Goal: Task Accomplishment & Management: Manage account settings

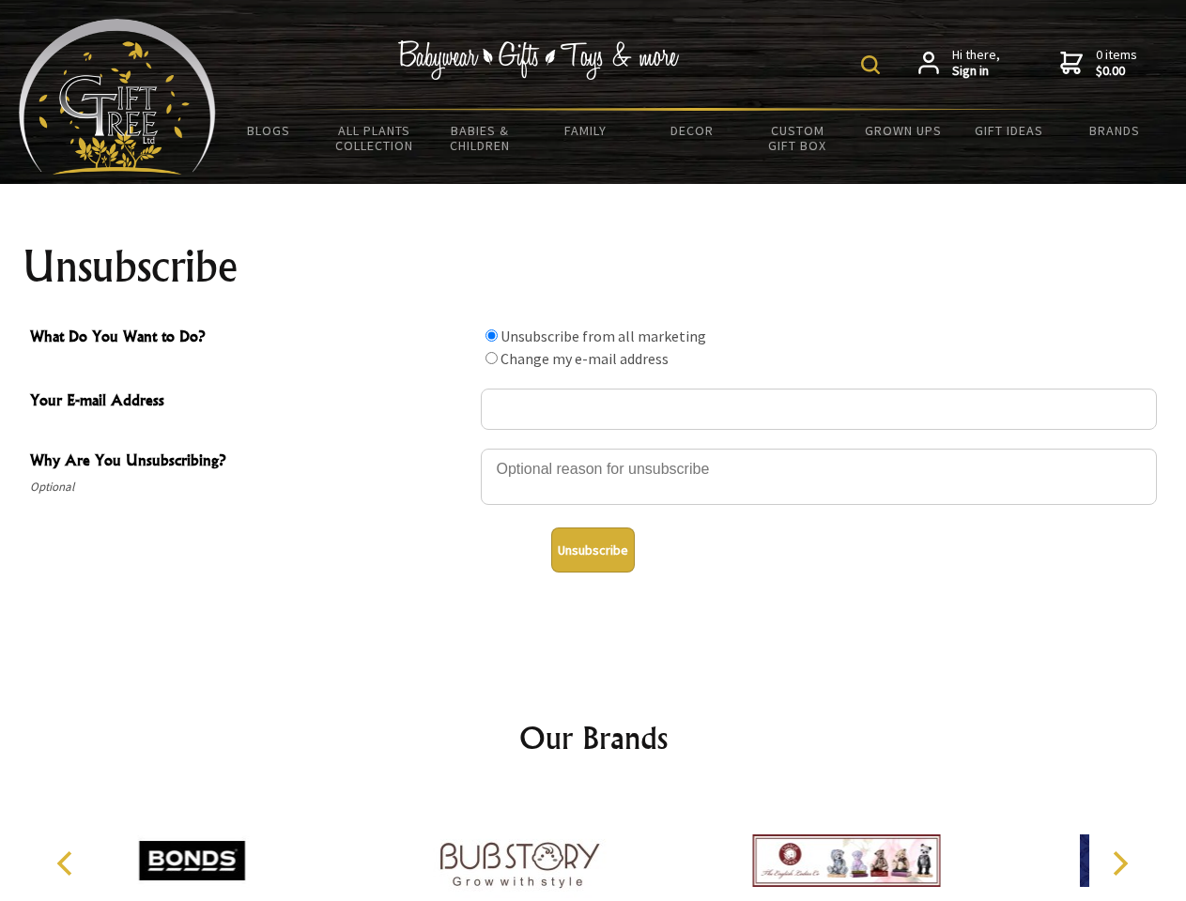
click at [873, 65] on img at bounding box center [870, 64] width 19 height 19
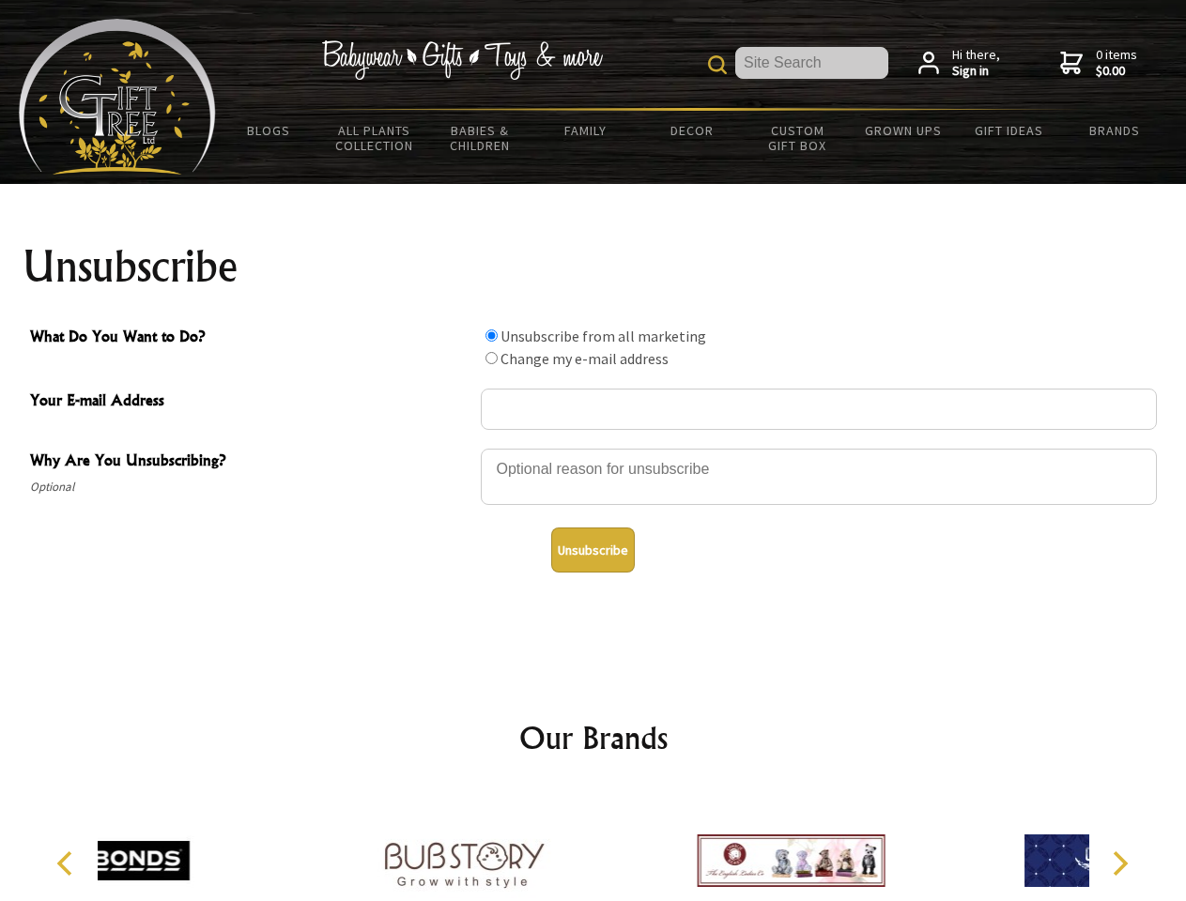
click at [593, 448] on div at bounding box center [819, 480] width 676 height 66
click at [491, 335] on input "What Do You Want to Do?" at bounding box center [491, 336] width 12 height 12
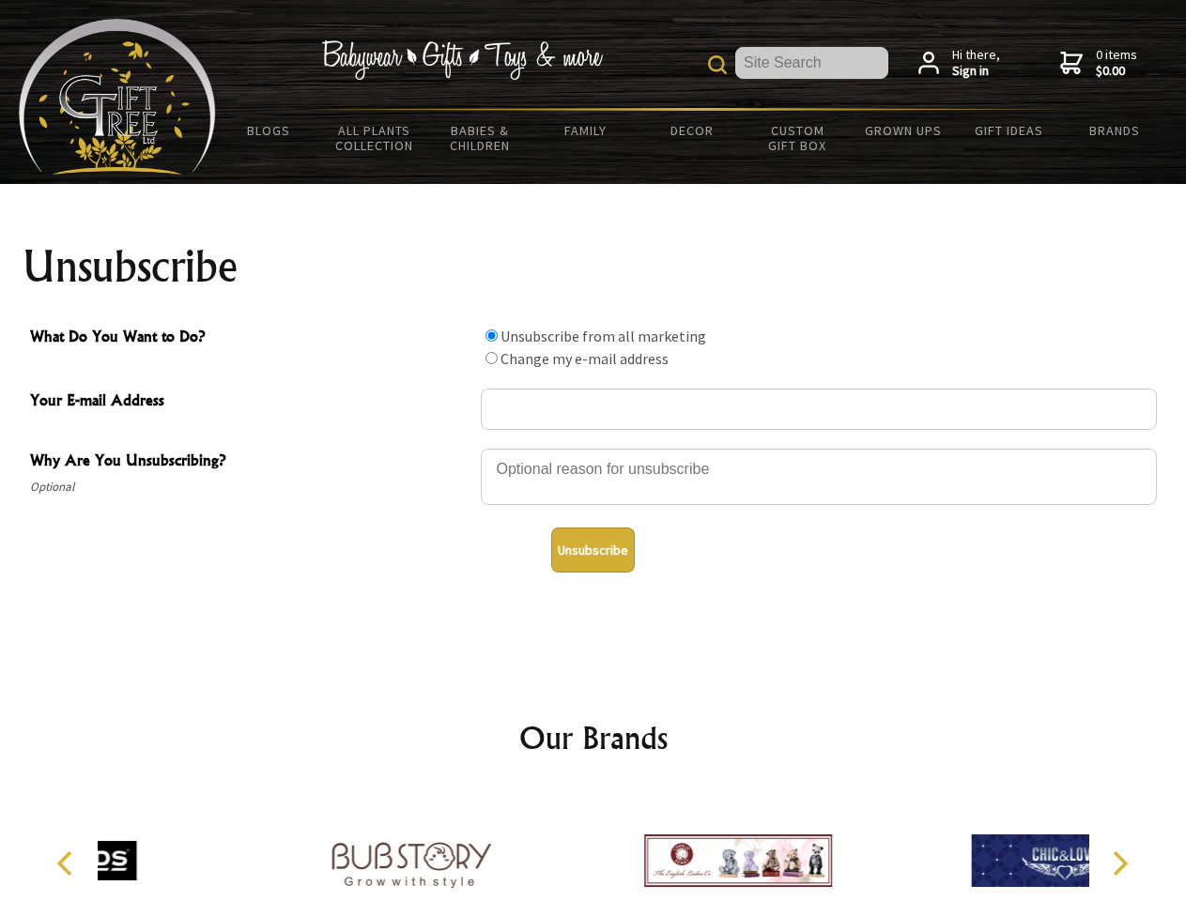
click at [491, 358] on input "What Do You Want to Do?" at bounding box center [491, 358] width 12 height 12
radio input "true"
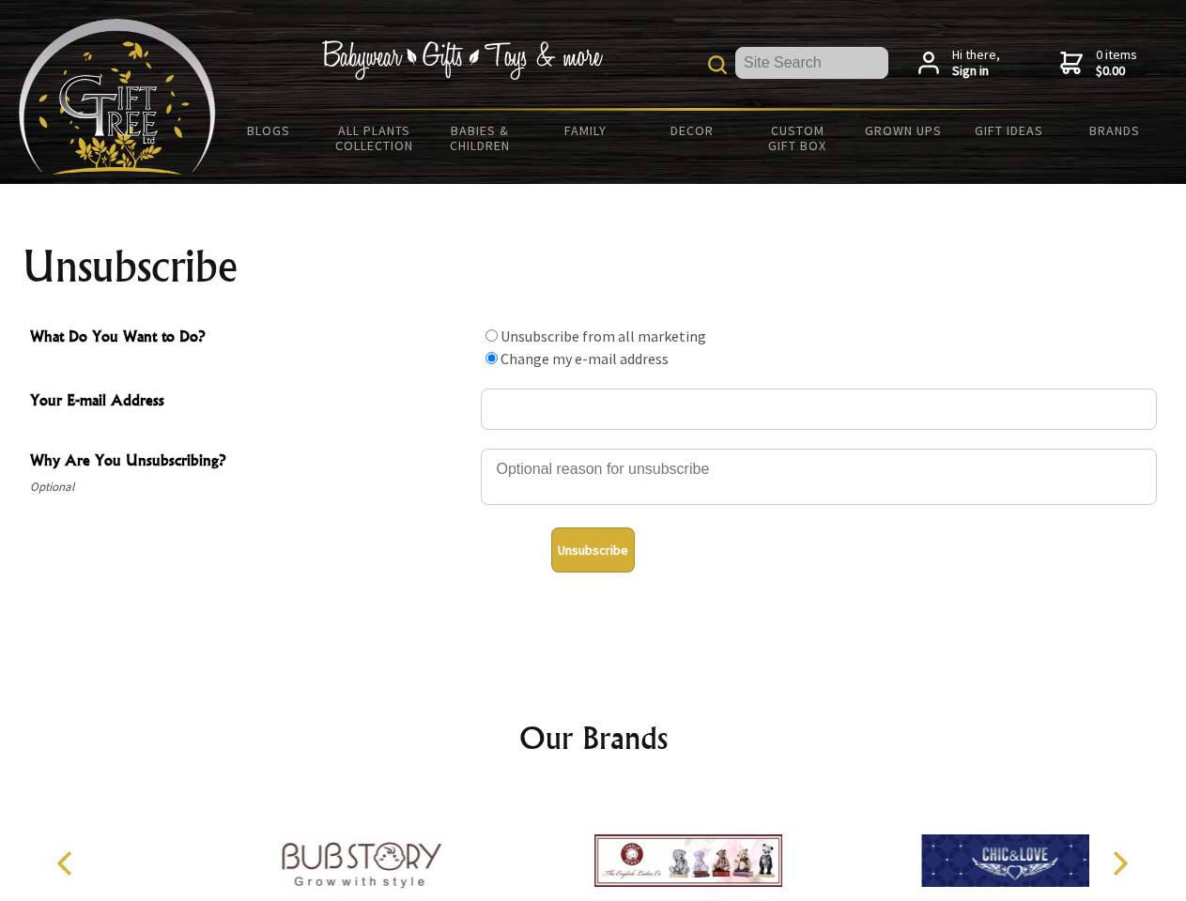
click at [592, 550] on button "Unsubscribe" at bounding box center [593, 550] width 84 height 45
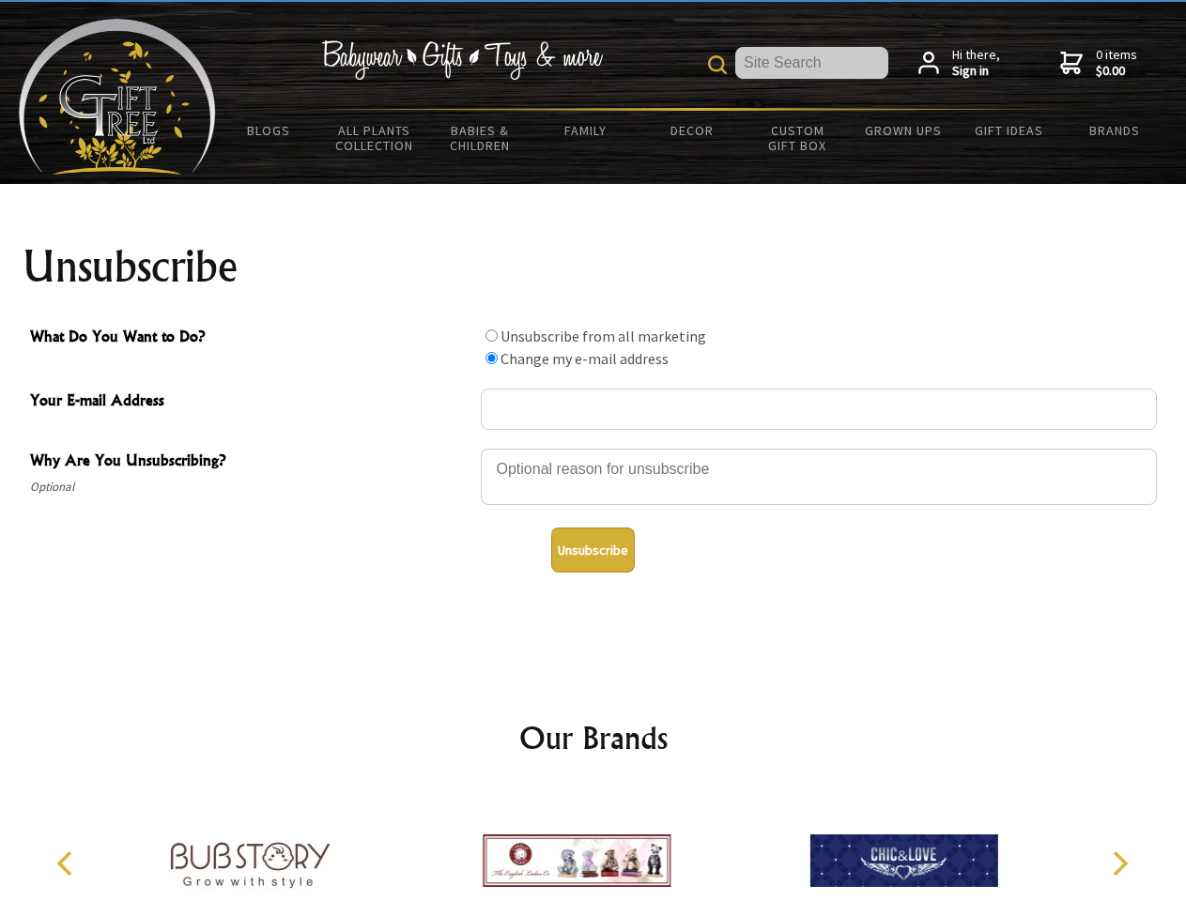
click at [68, 864] on icon "Previous" at bounding box center [66, 863] width 24 height 24
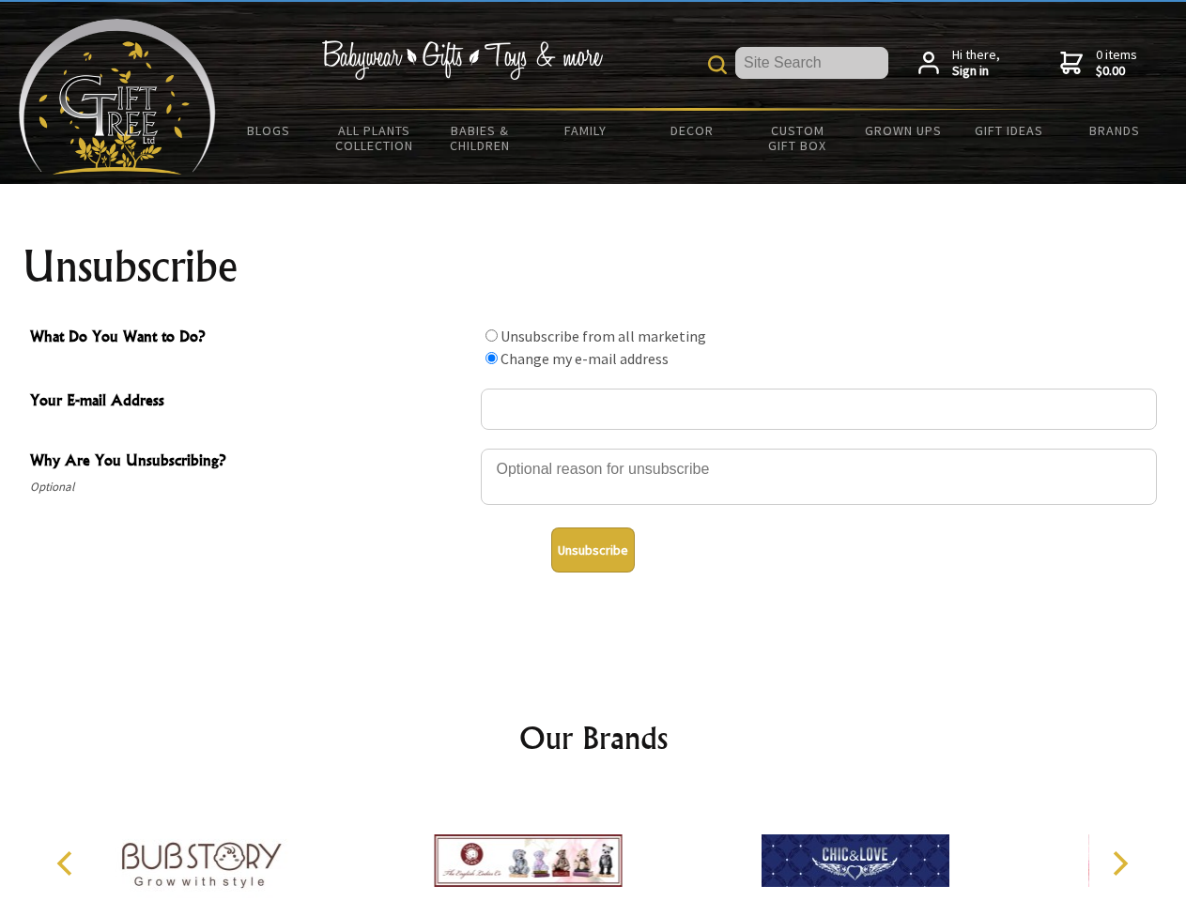
click at [1119, 864] on icon "Next" at bounding box center [1118, 863] width 24 height 24
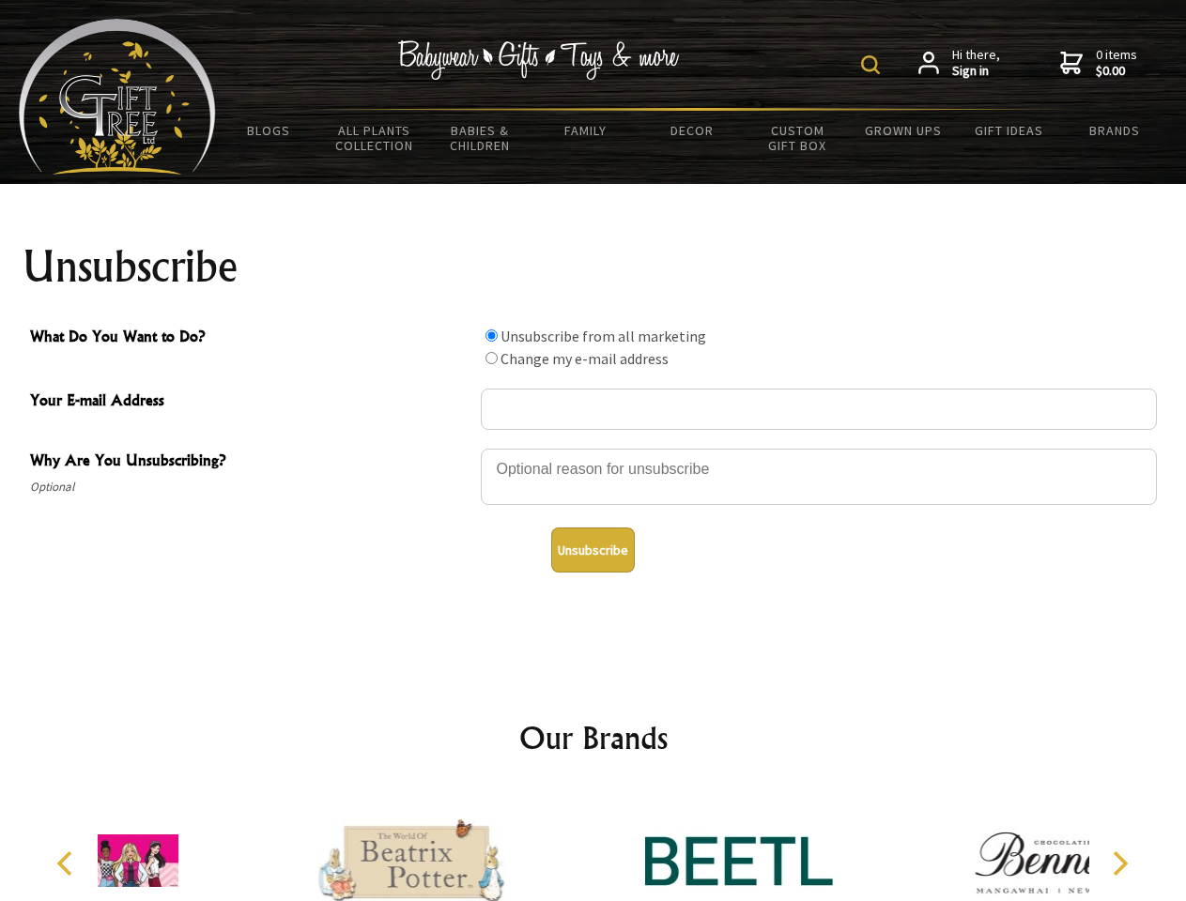
click at [873, 65] on img at bounding box center [870, 64] width 19 height 19
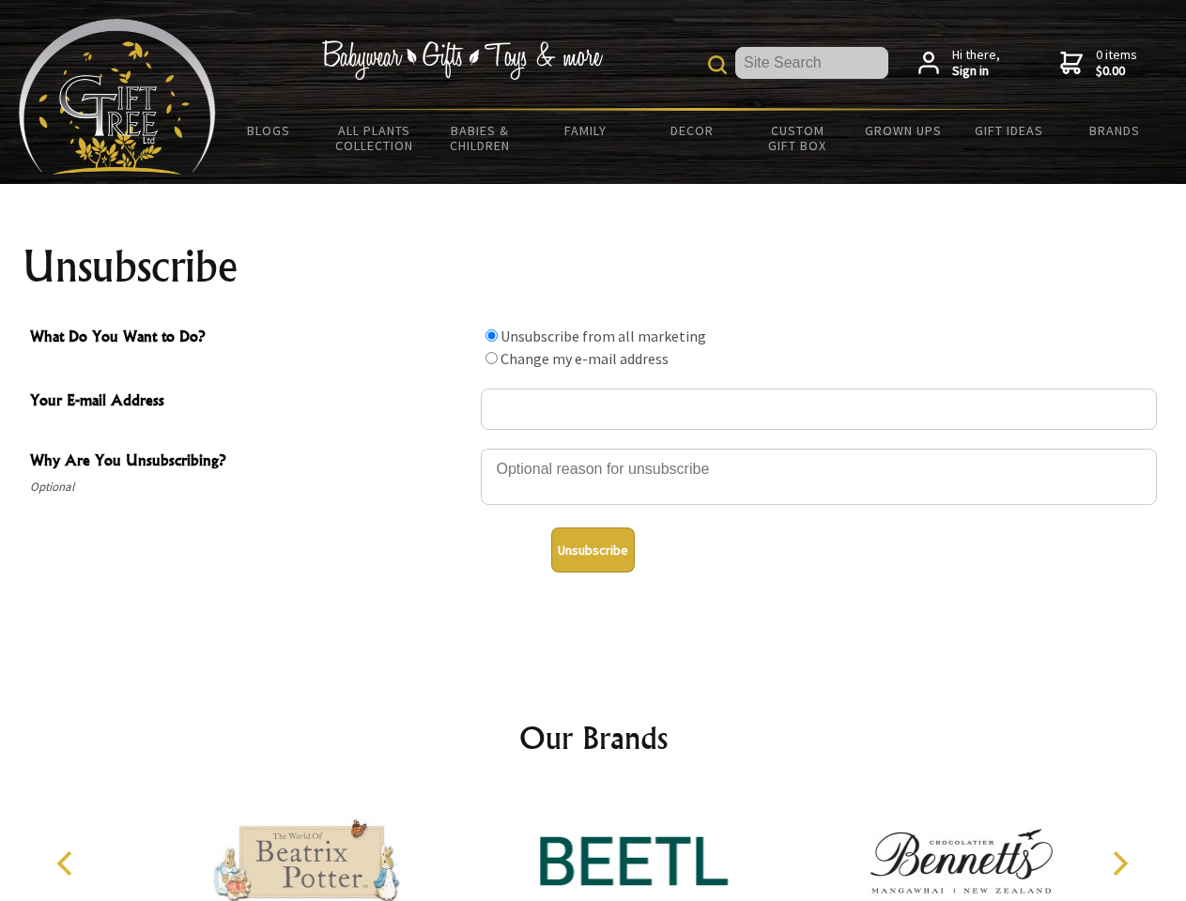
click at [593, 448] on div at bounding box center [819, 480] width 676 height 66
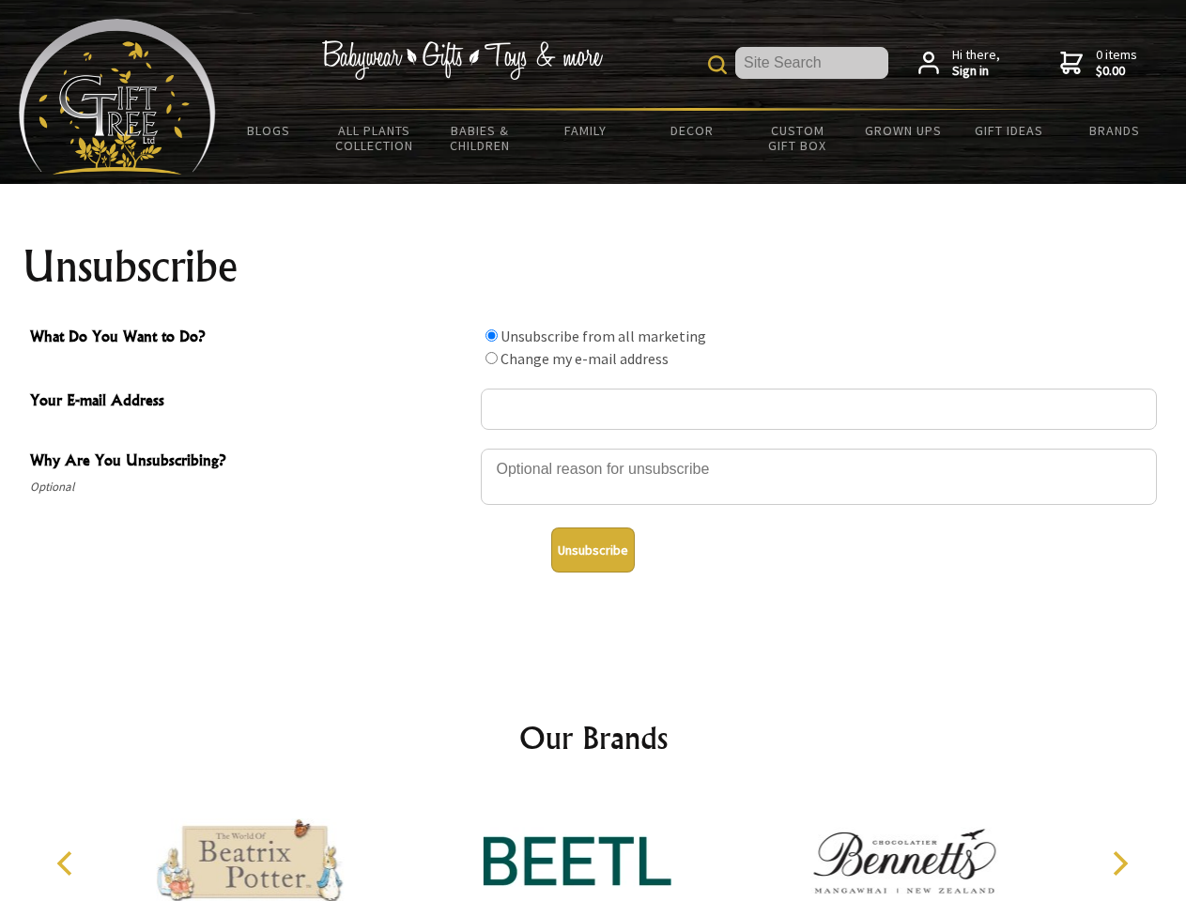
click at [491, 335] on input "What Do You Want to Do?" at bounding box center [491, 336] width 12 height 12
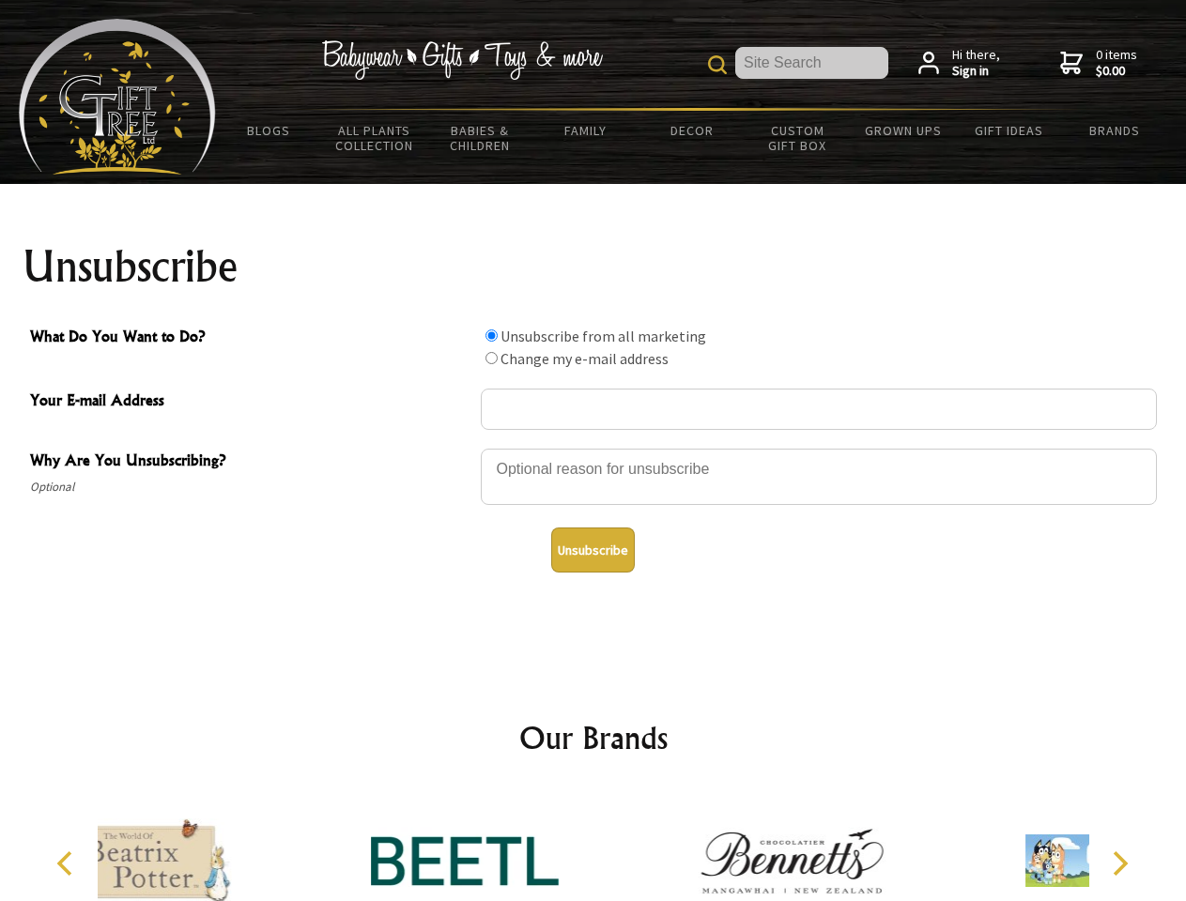
click at [491, 358] on input "What Do You Want to Do?" at bounding box center [491, 358] width 12 height 12
radio input "true"
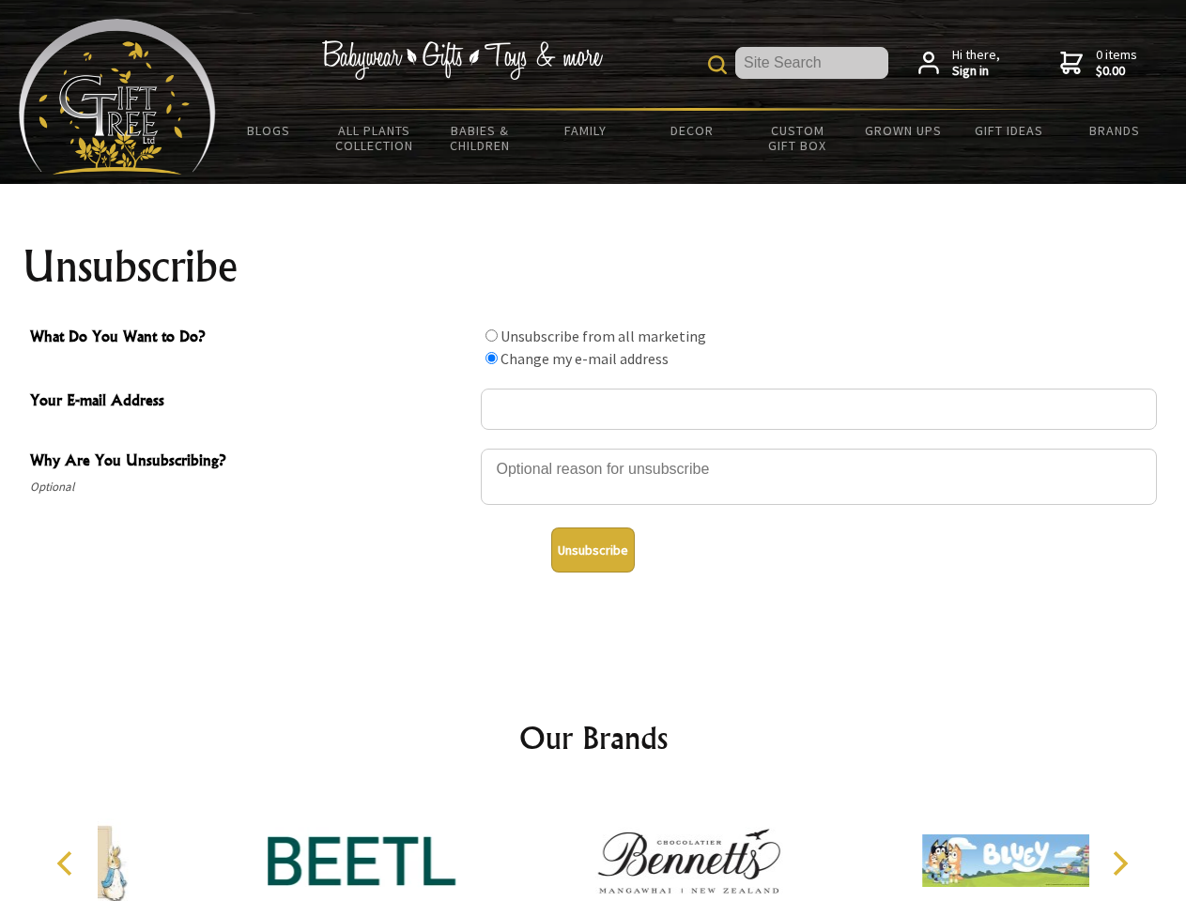
click at [592, 550] on button "Unsubscribe" at bounding box center [593, 550] width 84 height 45
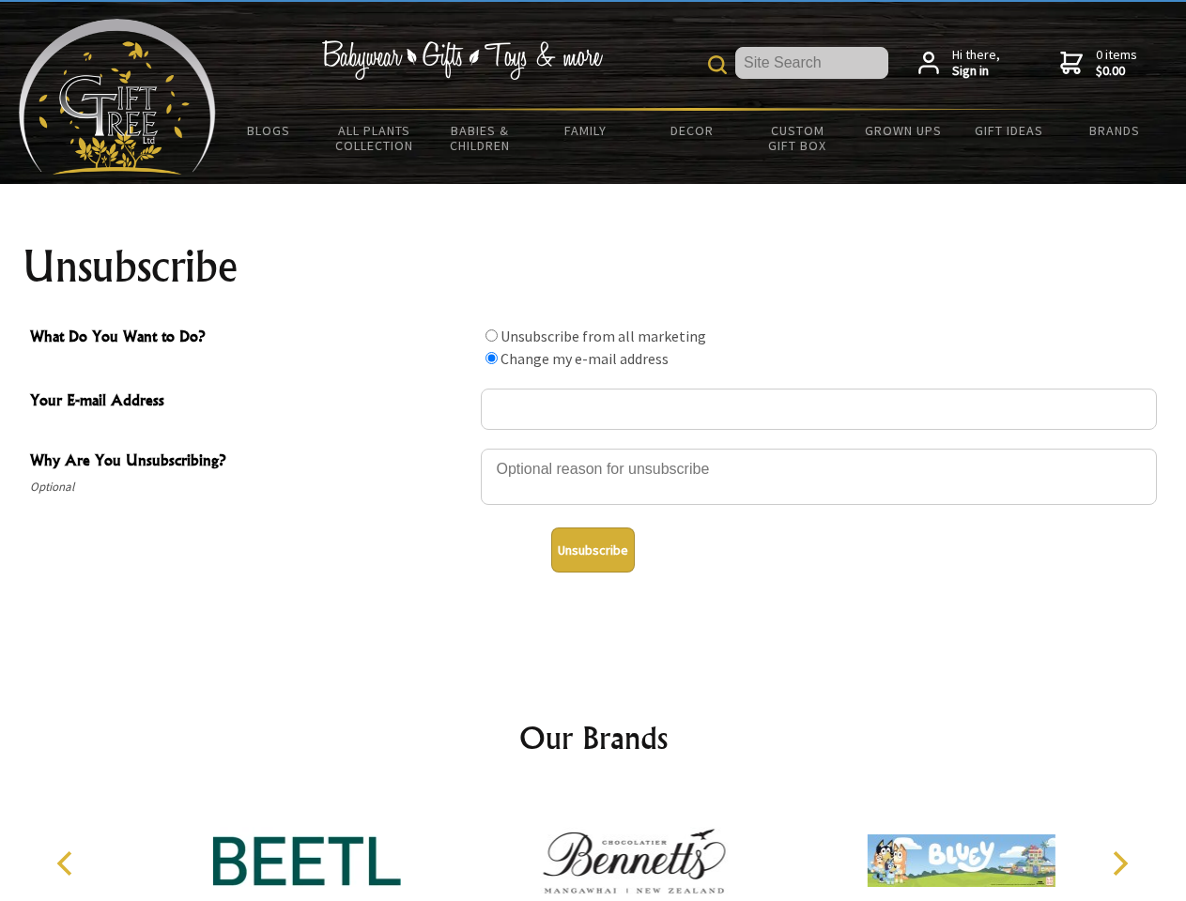
click at [593, 846] on img at bounding box center [634, 860] width 188 height 141
click at [68, 864] on icon "Previous" at bounding box center [66, 863] width 24 height 24
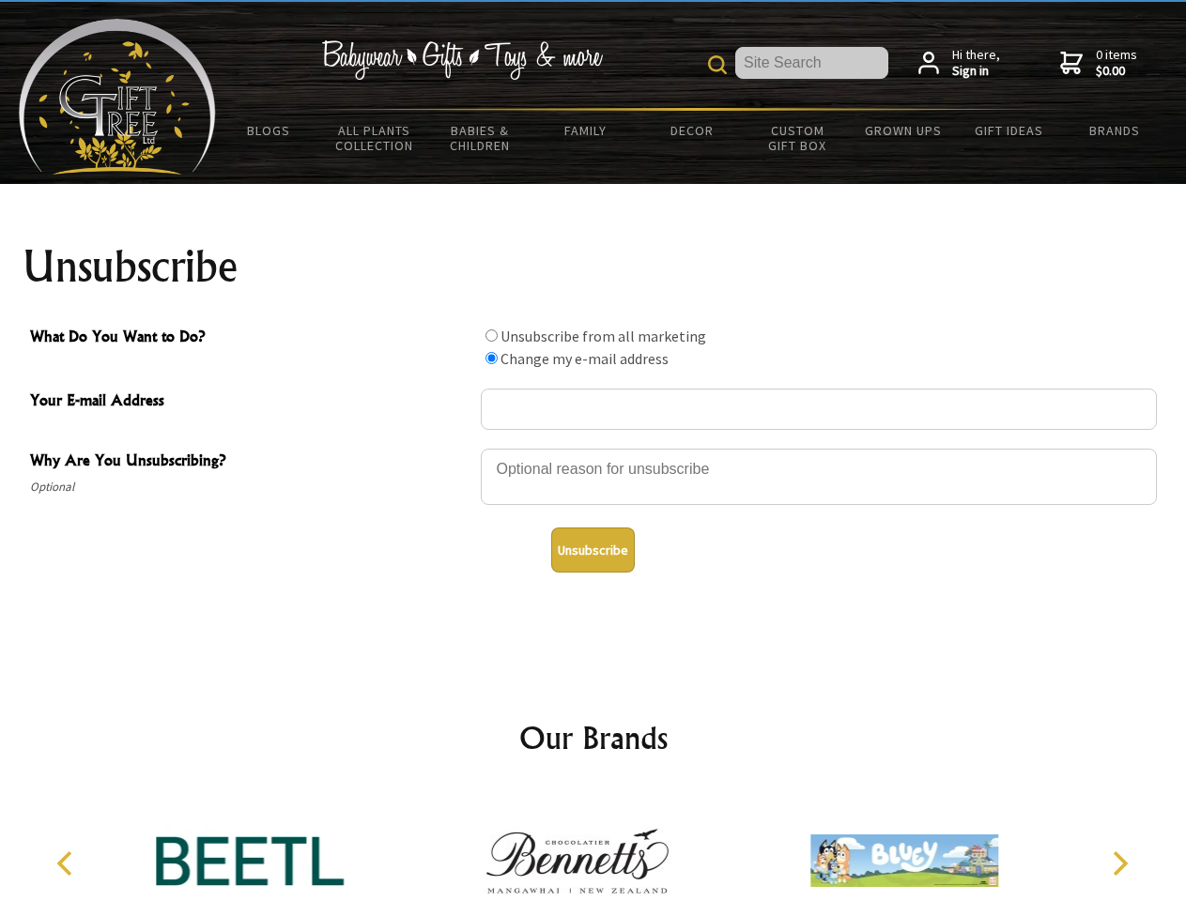
click at [1119, 864] on icon "Next" at bounding box center [1118, 863] width 24 height 24
